Goal: Task Accomplishment & Management: Manage account settings

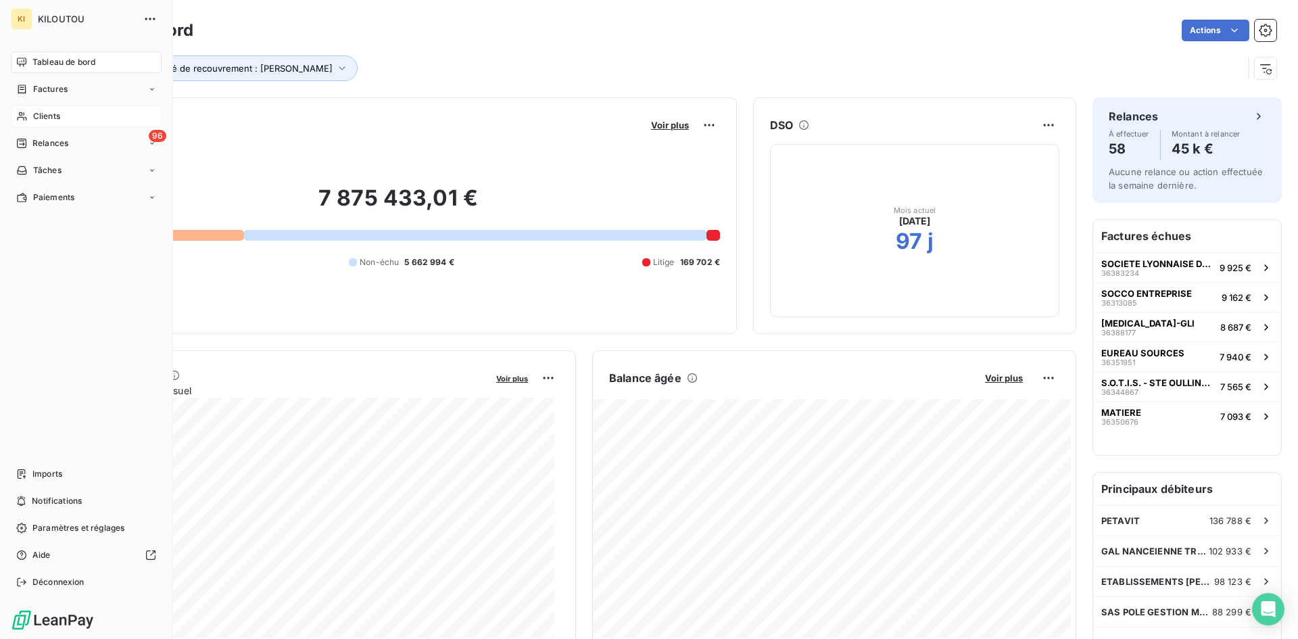
click at [59, 114] on span "Clients" at bounding box center [46, 116] width 27 height 12
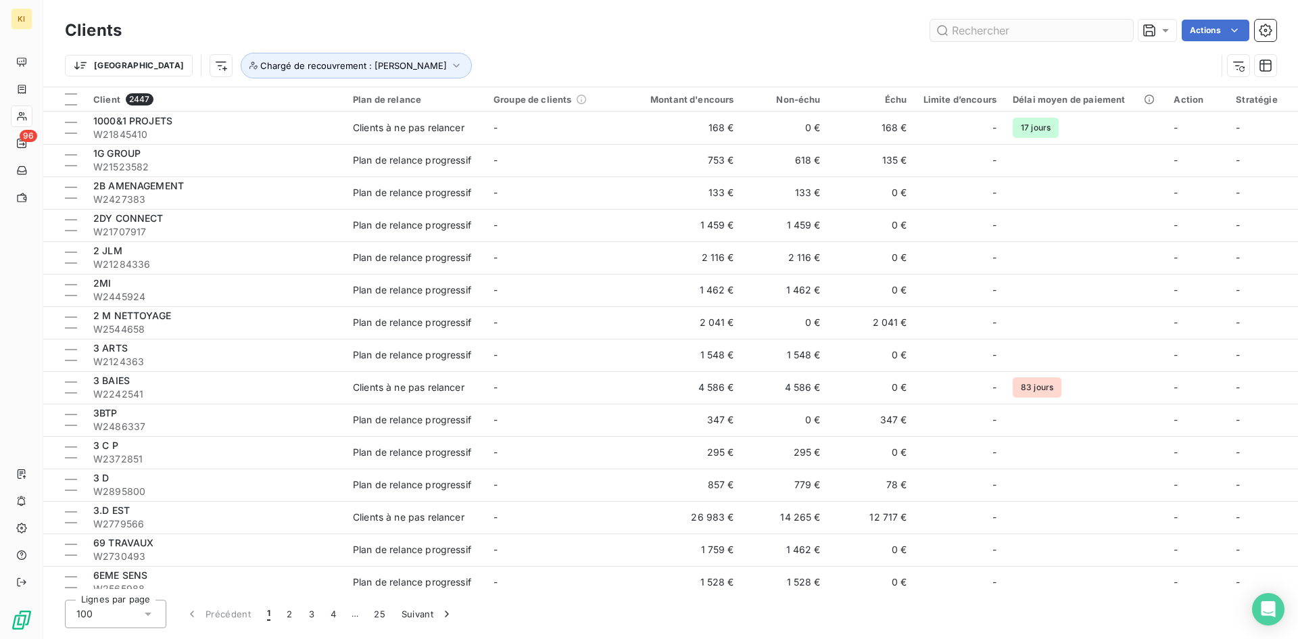
click at [1018, 26] on input "text" at bounding box center [1031, 31] width 203 height 22
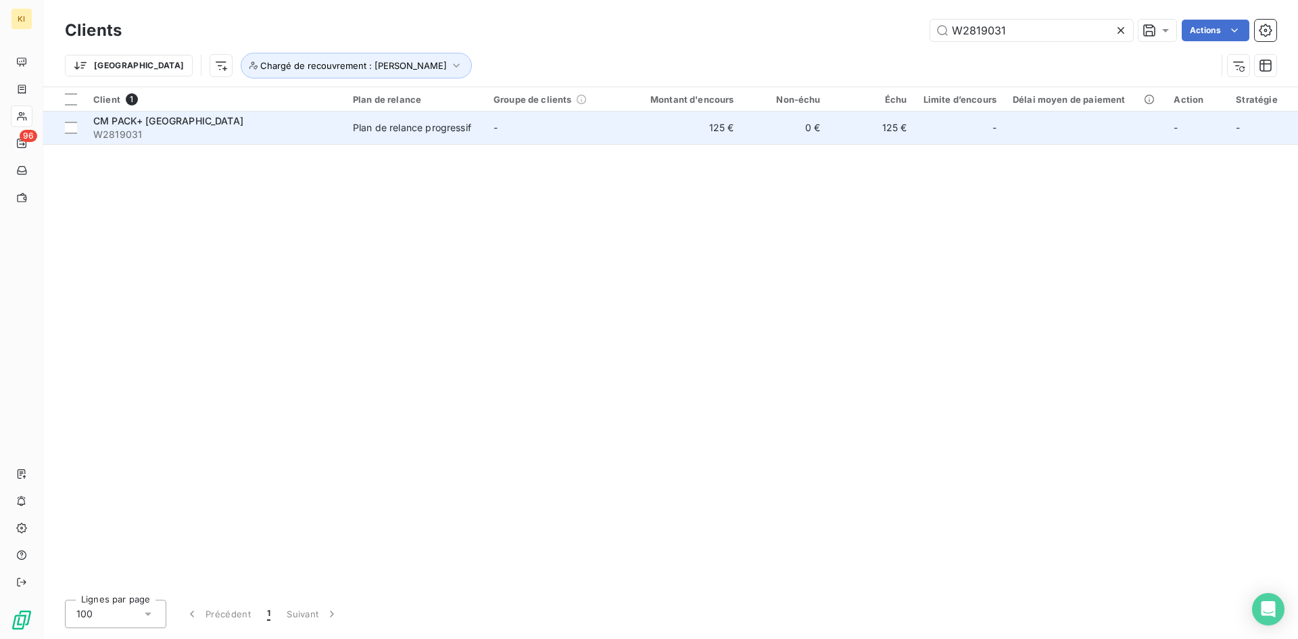
type input "W2819031"
click at [379, 125] on div "Plan de relance progressif" at bounding box center [412, 128] width 118 height 14
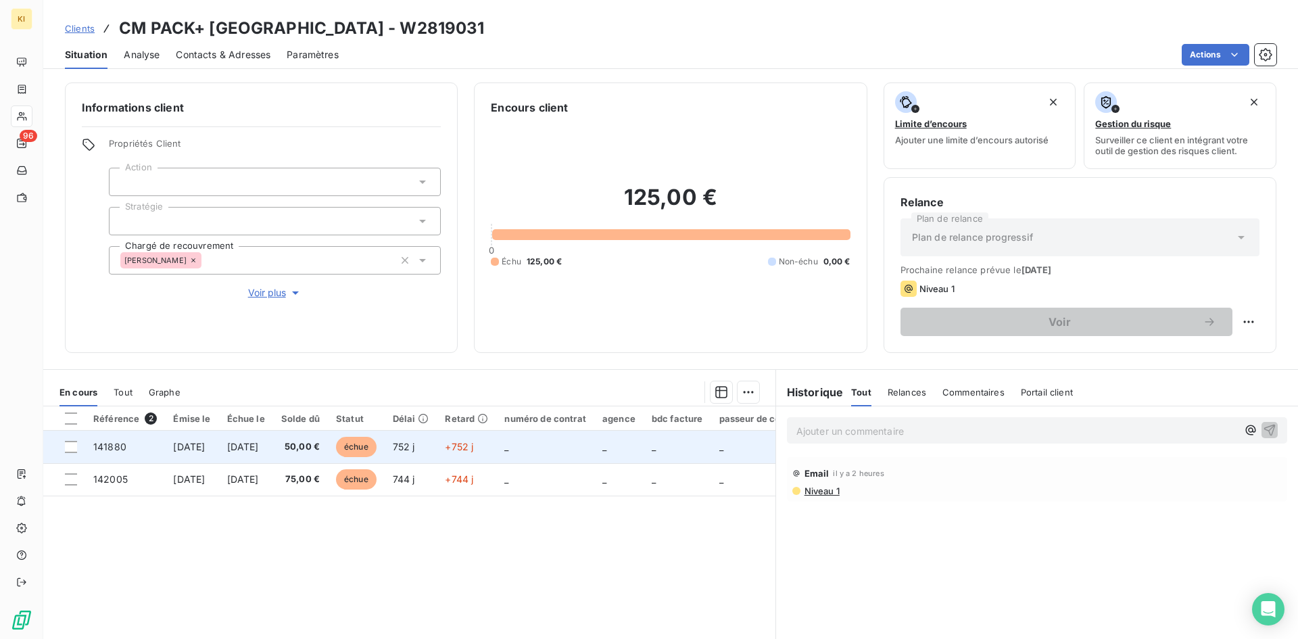
click at [594, 456] on td "_" at bounding box center [545, 447] width 98 height 32
click at [78, 447] on td at bounding box center [64, 447] width 42 height 32
click at [69, 449] on div at bounding box center [71, 447] width 12 height 12
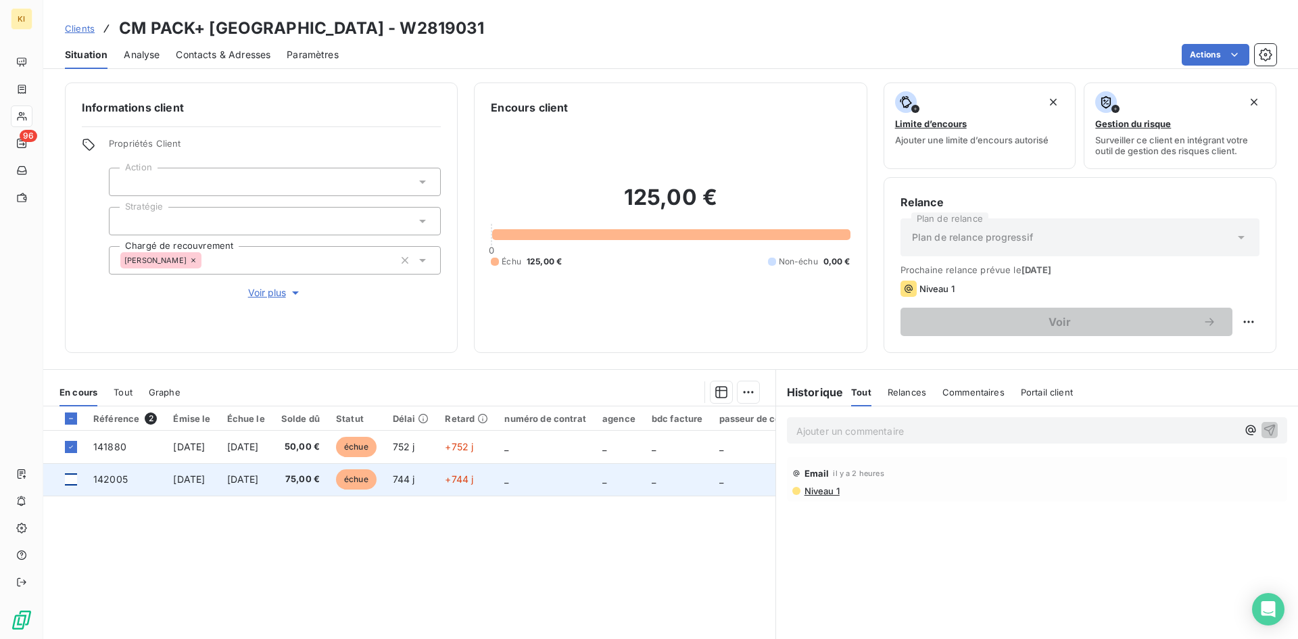
click at [67, 479] on div at bounding box center [71, 479] width 12 height 12
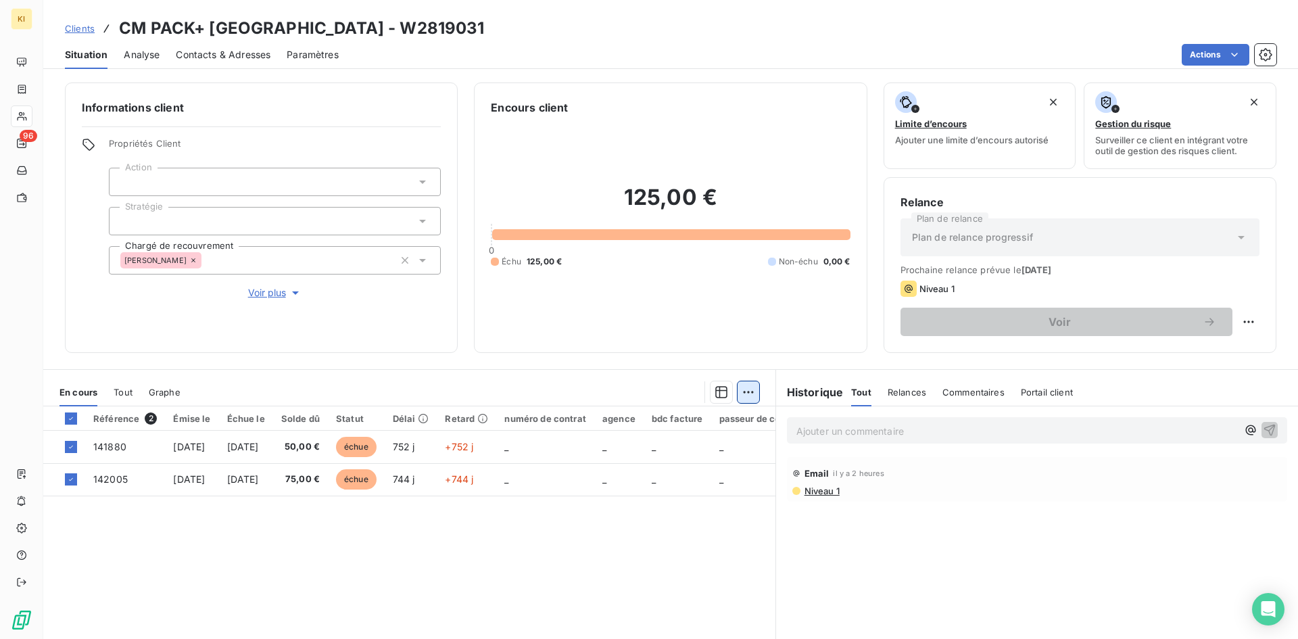
click at [740, 393] on html "KI 96 Clients CM PACK+ PARIS - W2819031 Situation Analyse Contacts & Adresses P…" at bounding box center [649, 319] width 1298 height 639
click at [362, 368] on html "KI 96 Clients CM PACK+ PARIS - W2819031 Situation Analyse Contacts & Adresses P…" at bounding box center [649, 319] width 1298 height 639
click at [748, 393] on html "KI 96 Clients CM PACK+ PARIS - W2819031 Situation Analyse Contacts & Adresses P…" at bounding box center [649, 319] width 1298 height 639
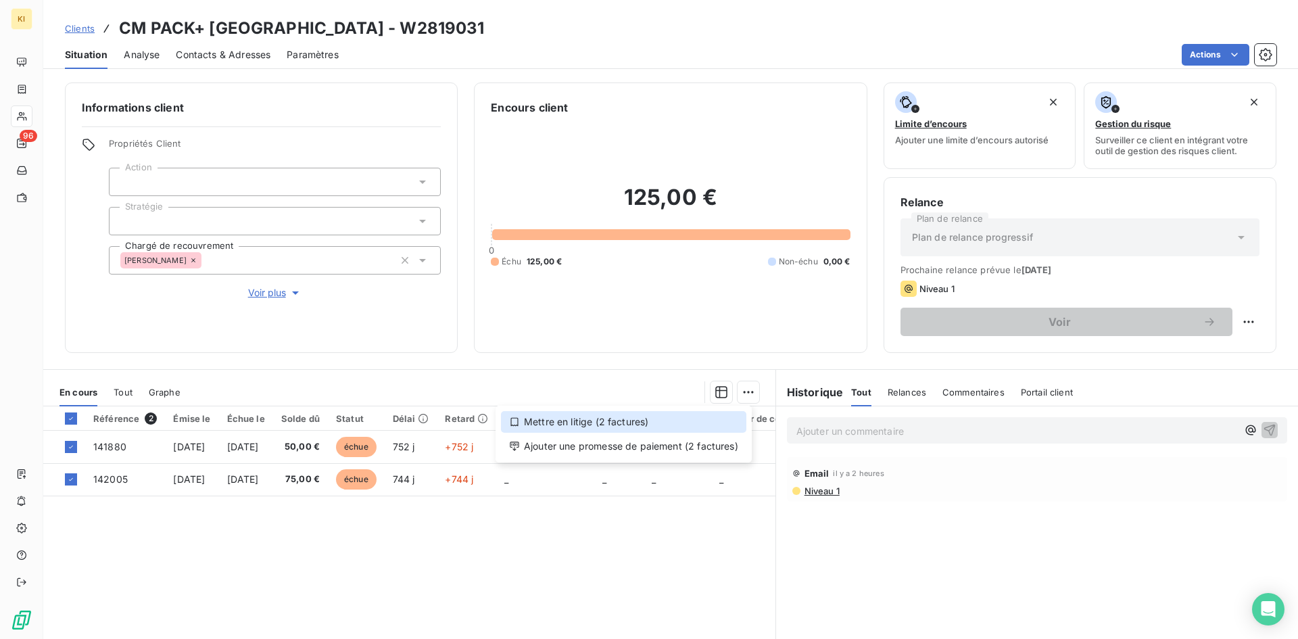
click at [581, 420] on div "Mettre en litige (2 factures)" at bounding box center [623, 422] width 245 height 22
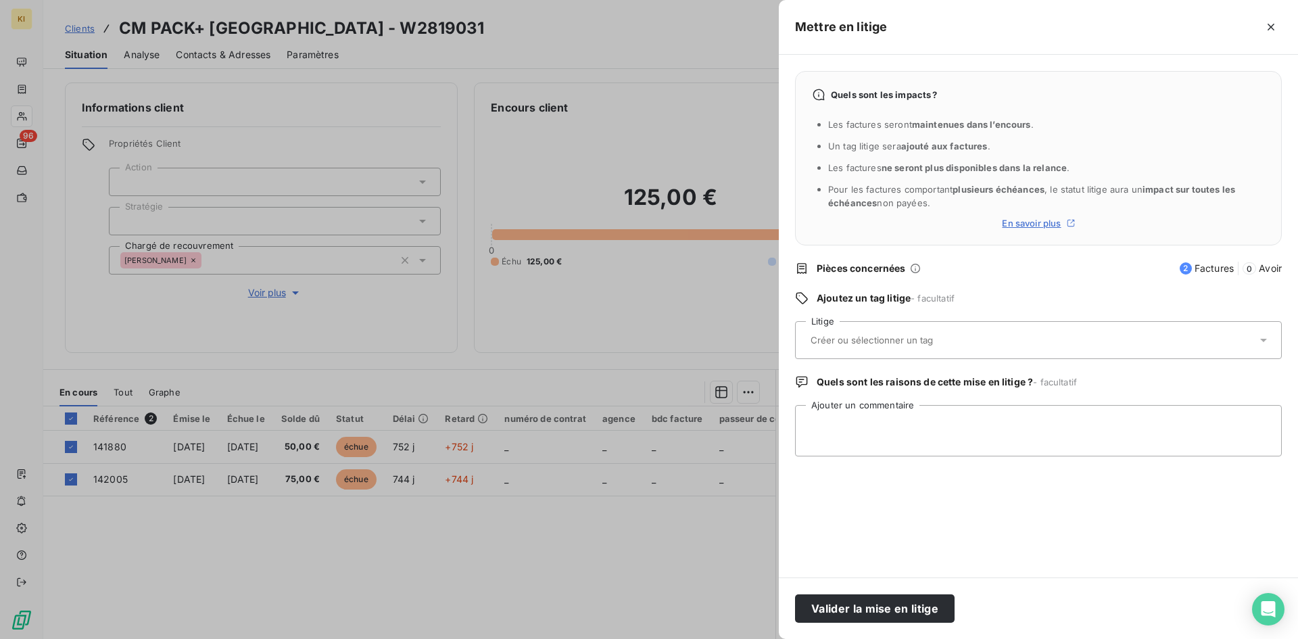
click at [935, 339] on input "text" at bounding box center [907, 340] width 197 height 12
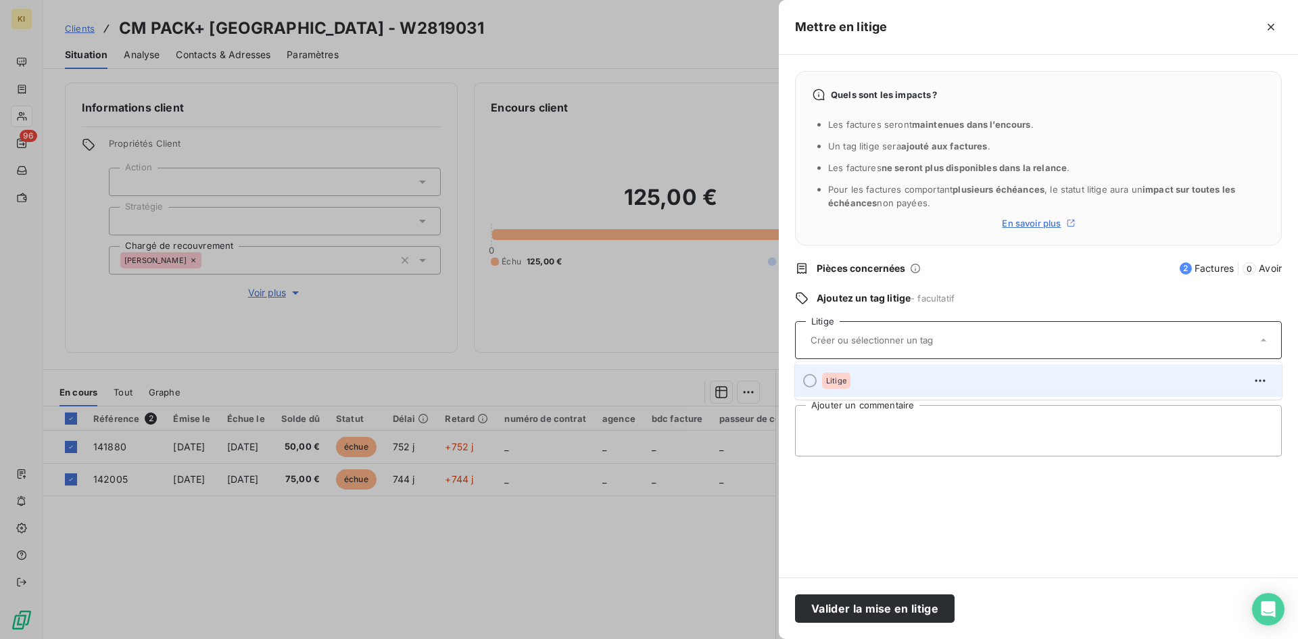
click at [889, 383] on div "Litige" at bounding box center [1046, 381] width 449 height 22
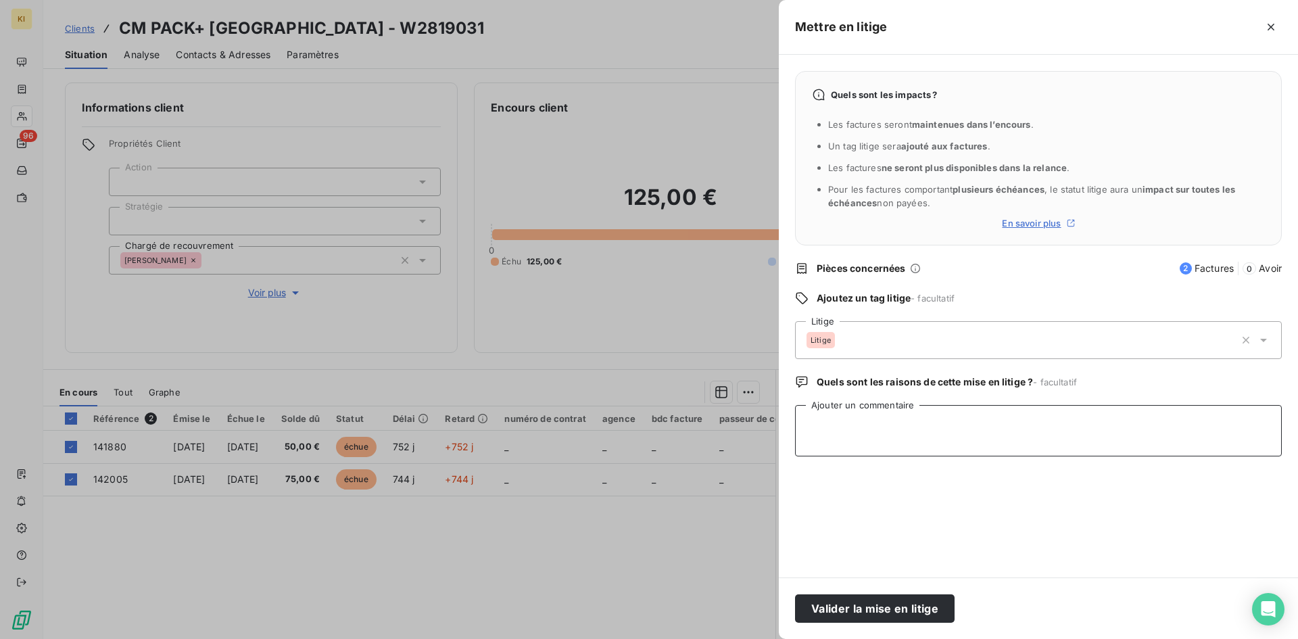
click at [846, 425] on textarea "Ajouter un commentaire" at bounding box center [1038, 430] width 487 height 51
type textarea "contact service contravention, la cliente m'indique que la société n'existe pu"
click at [895, 613] on button "Valider la mise en litige" at bounding box center [875, 608] width 160 height 28
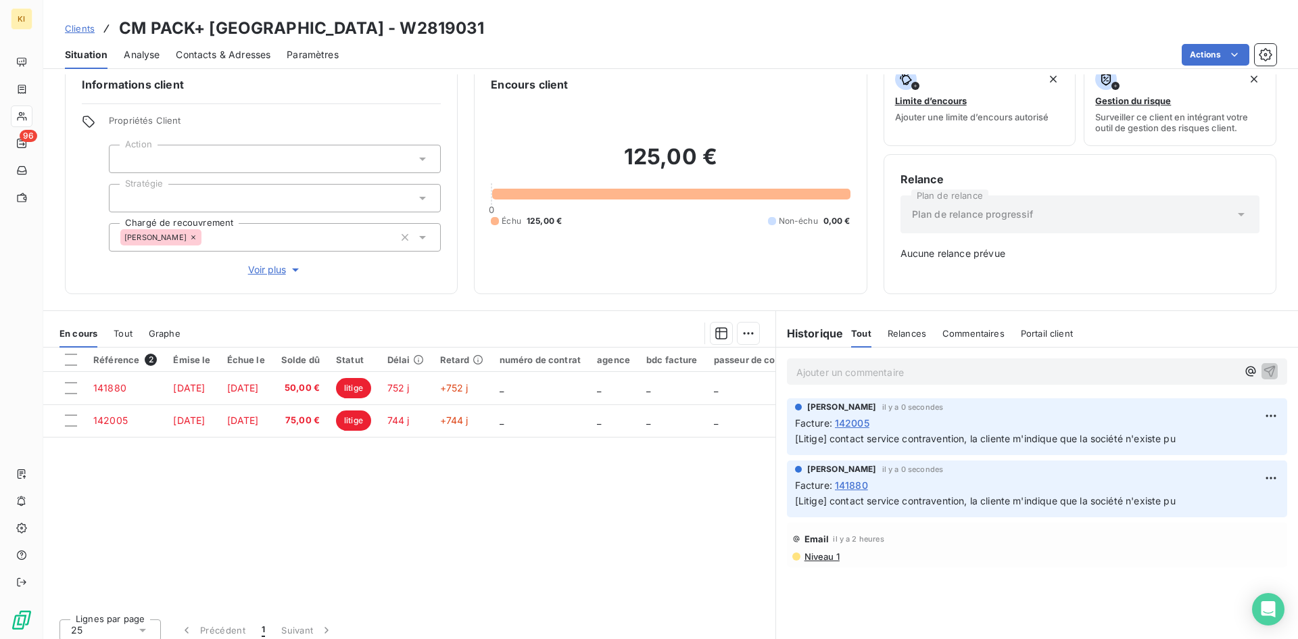
scroll to position [32, 0]
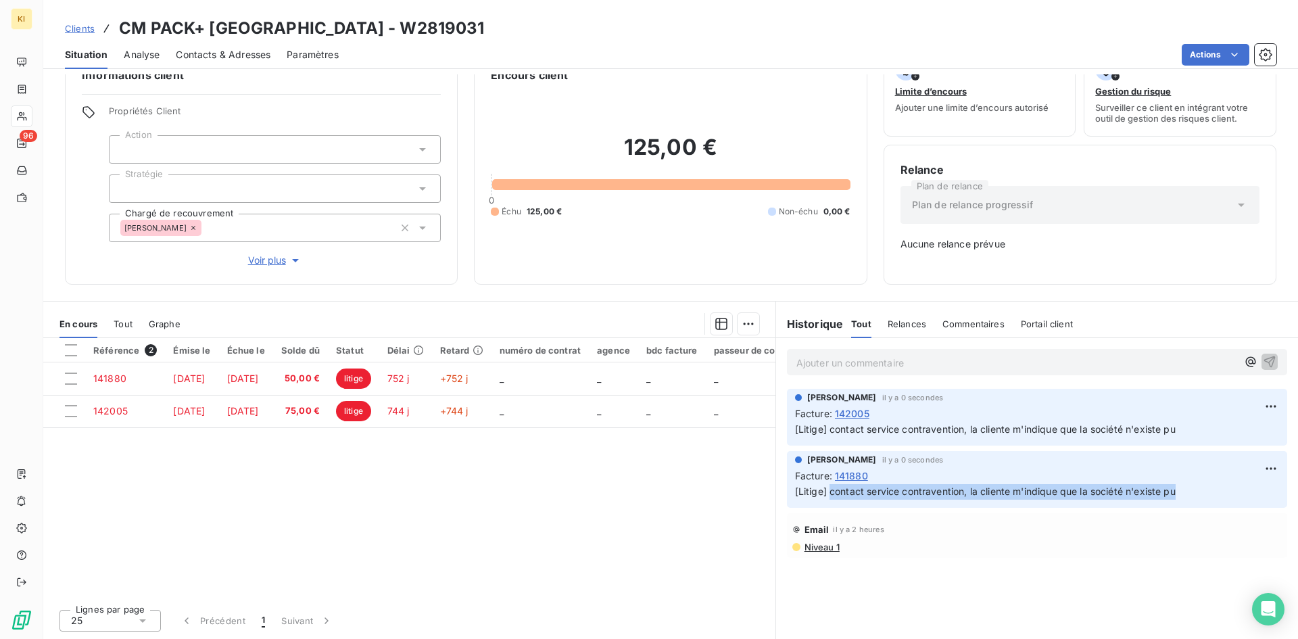
drag, startPoint x: 1184, startPoint y: 494, endPoint x: 826, endPoint y: 503, distance: 357.7
click at [826, 503] on div "Léa Lambert il y a 0 secondes Facture : 141880 [Litige] contact service contrav…" at bounding box center [1037, 479] width 500 height 57
copy span "contact service contravention, la cliente m'indique que la société n'existe pu"
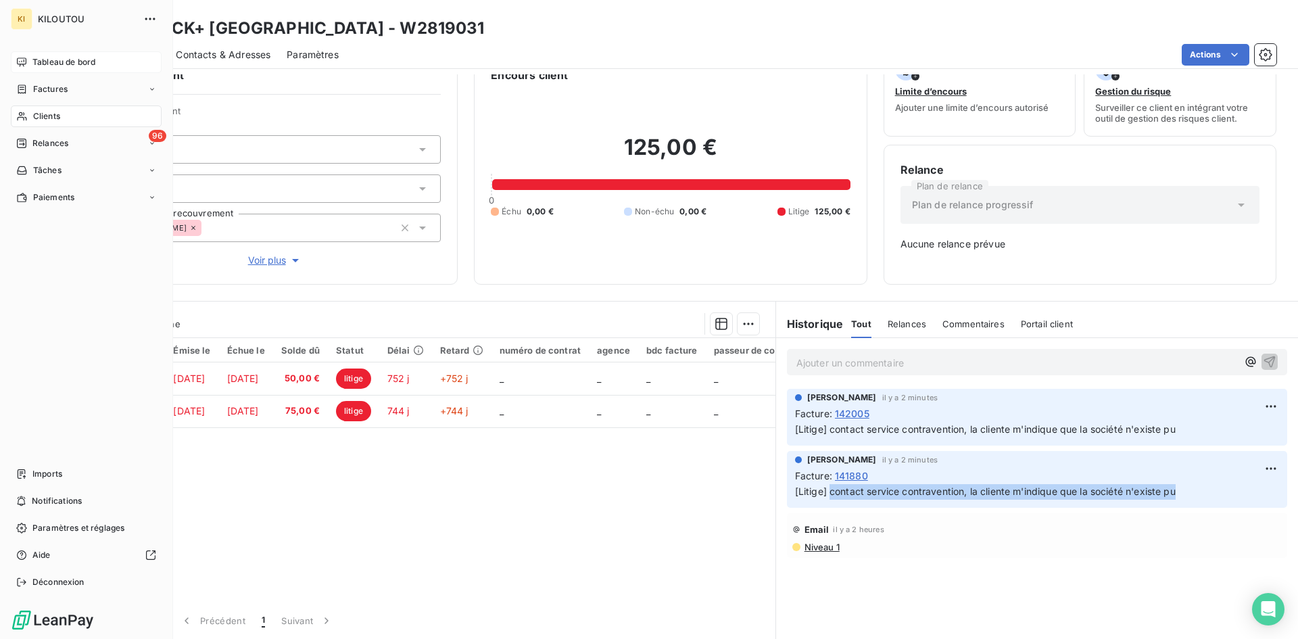
click at [39, 65] on span "Tableau de bord" at bounding box center [63, 62] width 63 height 12
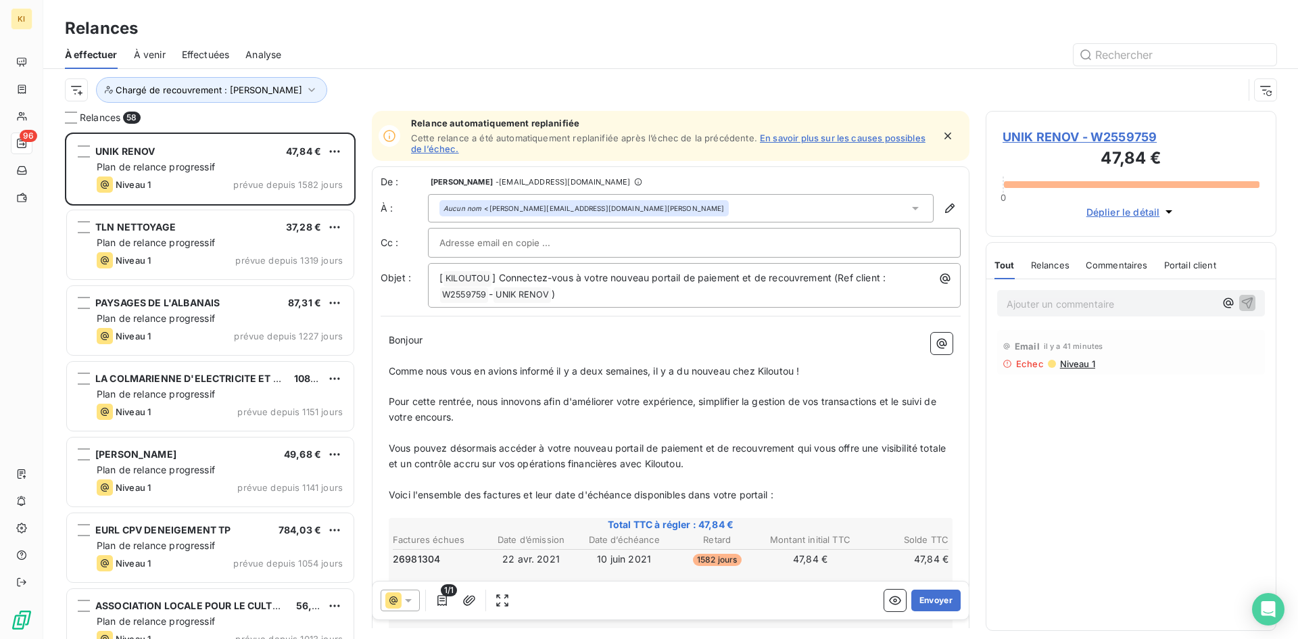
scroll to position [496, 281]
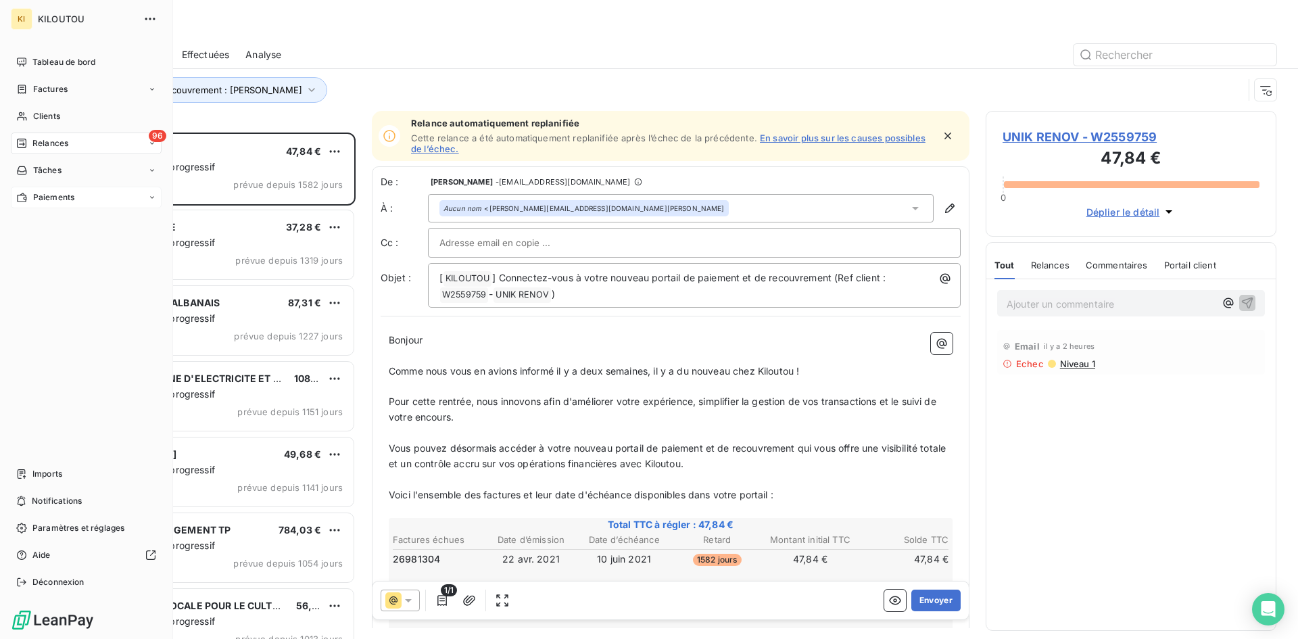
click at [33, 201] on span "Paiements" at bounding box center [53, 197] width 41 height 12
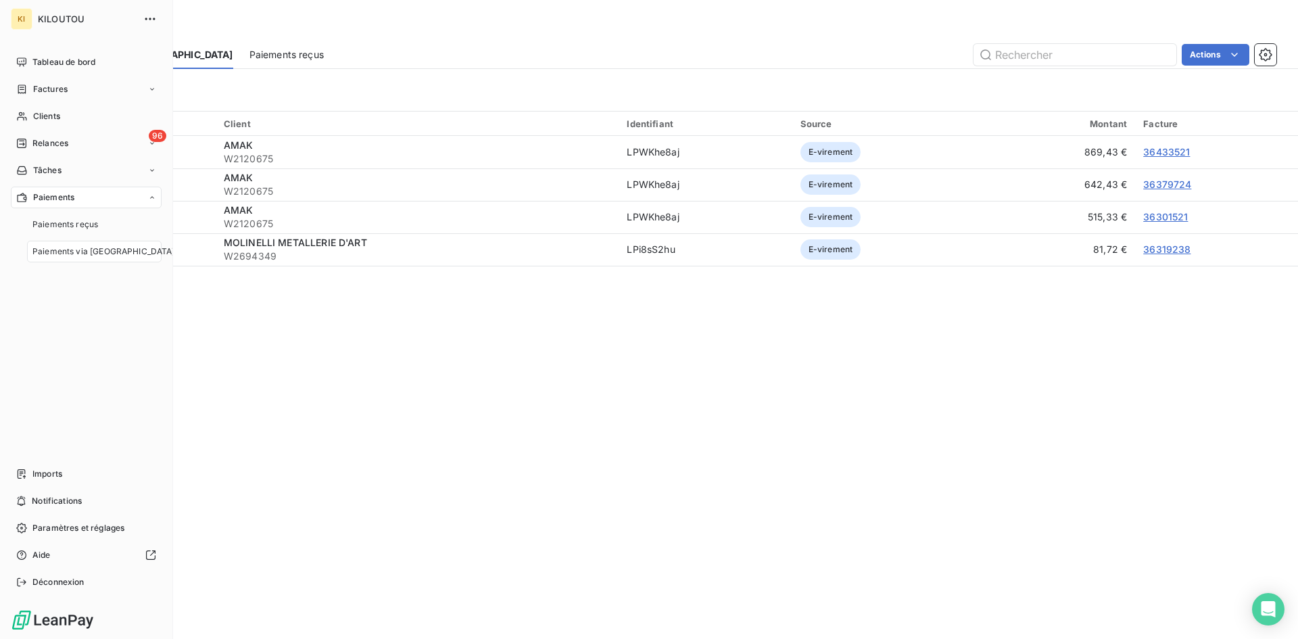
click at [62, 249] on span "Paiements via [GEOGRAPHIC_DATA]" at bounding box center [103, 251] width 143 height 12
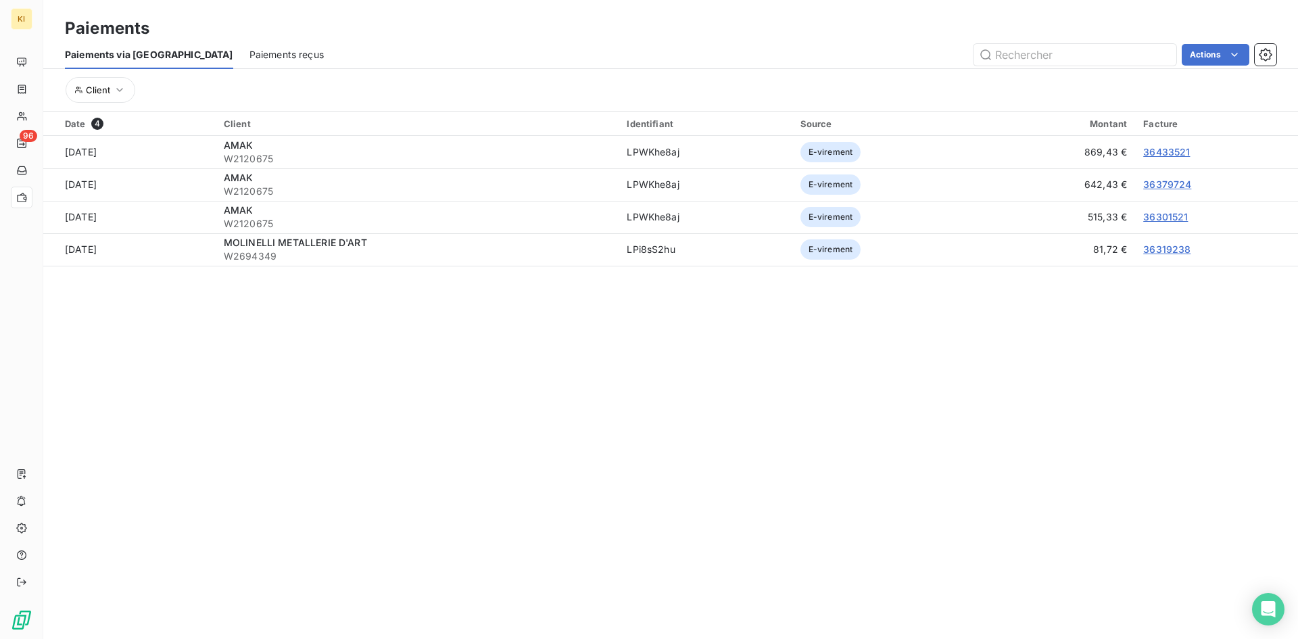
click at [665, 511] on section "Paiements Paiements via le Portail Paiements reçus Actions Client Date 4 Client…" at bounding box center [670, 319] width 1255 height 639
